Goal: Task Accomplishment & Management: Manage account settings

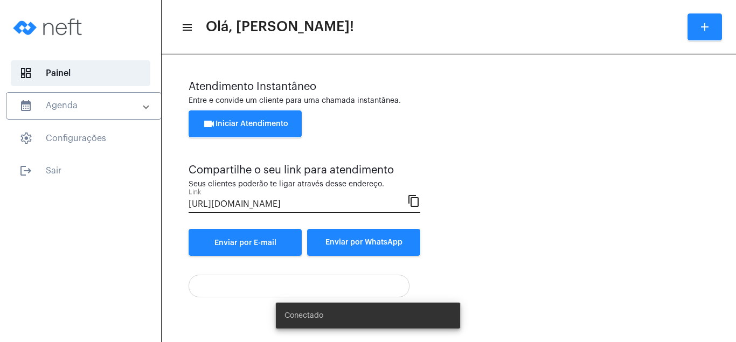
scroll to position [58, 0]
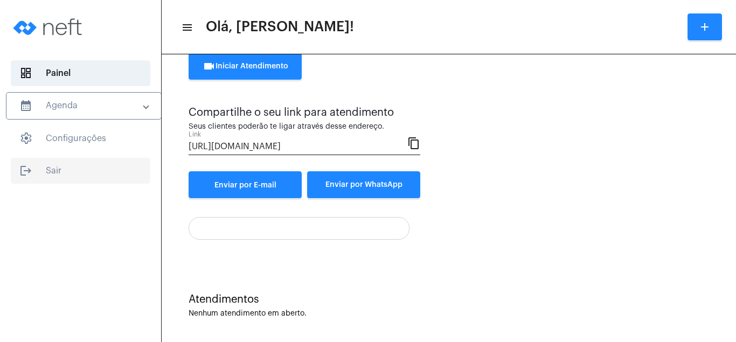
click at [55, 165] on span "logout Sair" at bounding box center [81, 171] width 140 height 26
click at [49, 166] on span "logout Sair" at bounding box center [81, 171] width 140 height 26
